Goal: Navigation & Orientation: Find specific page/section

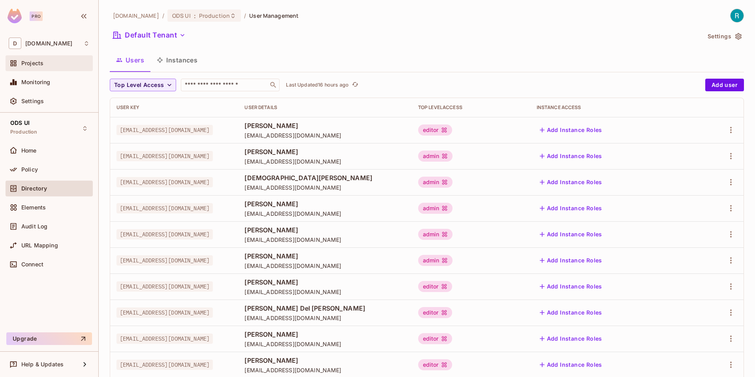
click at [30, 66] on span "Projects" at bounding box center [32, 63] width 22 height 6
